Goal: Navigation & Orientation: Find specific page/section

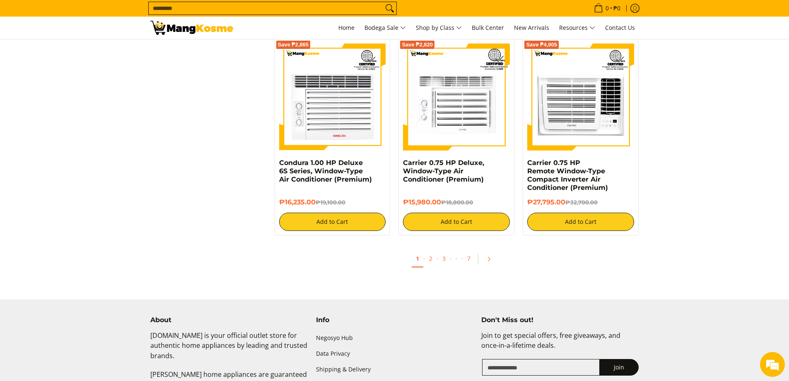
scroll to position [1627, 0]
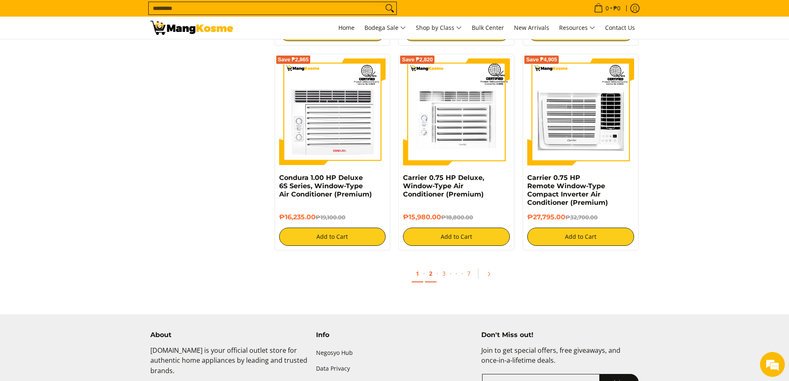
click at [430, 274] on link "2" at bounding box center [431, 273] width 12 height 17
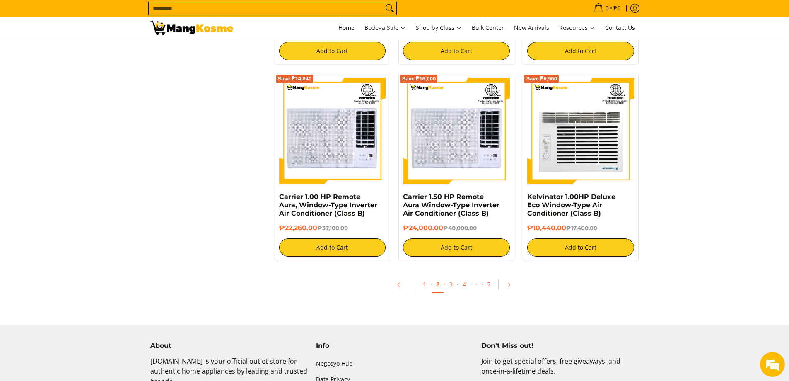
scroll to position [1538, 0]
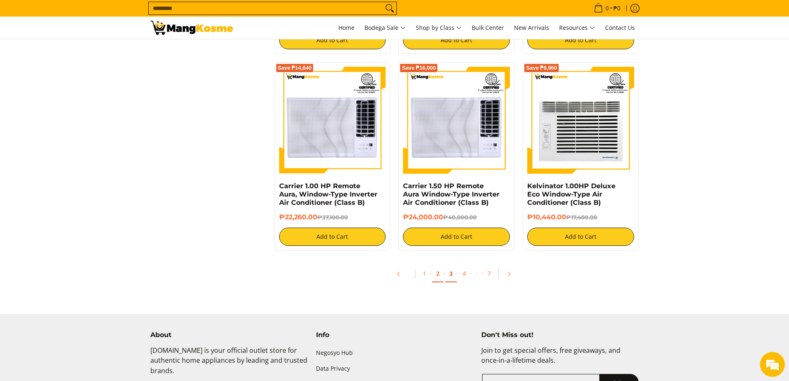
click at [454, 277] on link "3" at bounding box center [451, 273] width 12 height 17
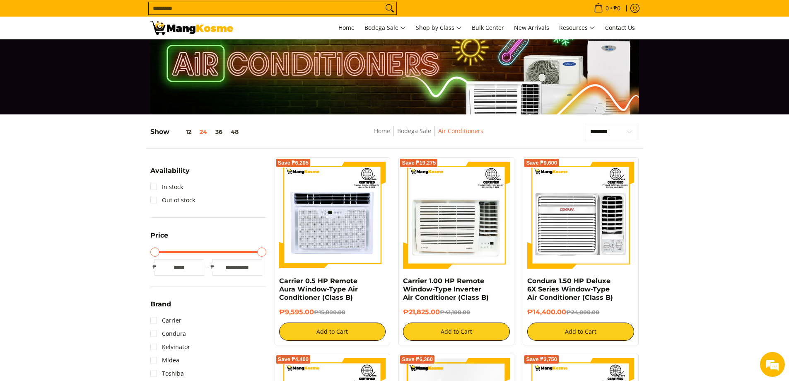
scroll to position [41, 0]
